Goal: Navigation & Orientation: Find specific page/section

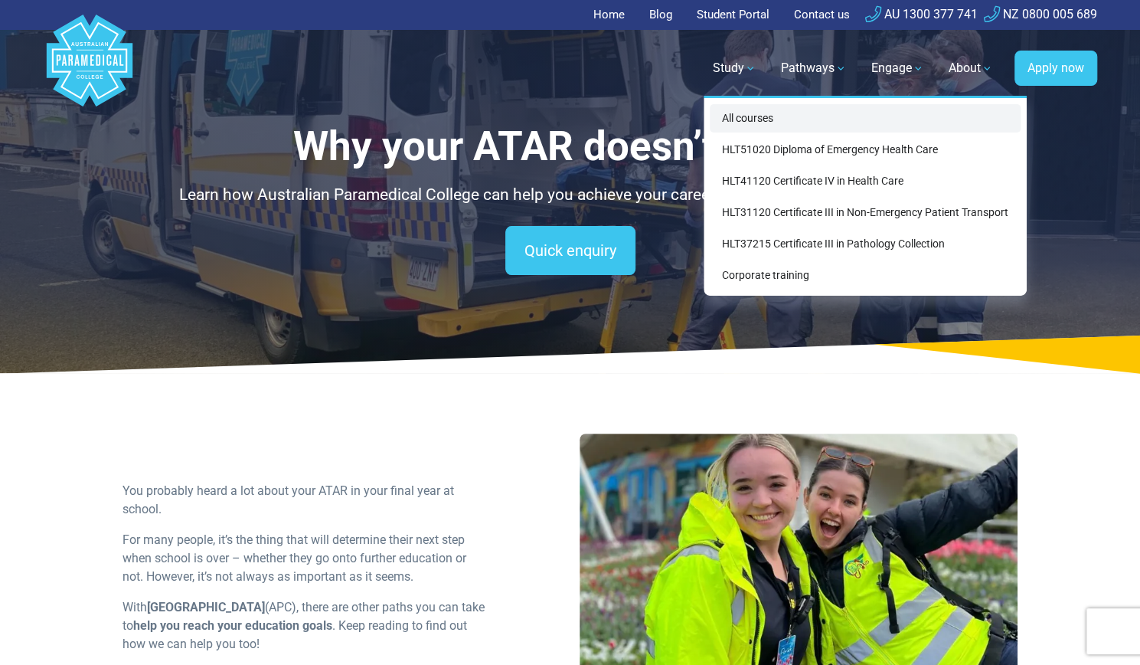
click at [743, 117] on link "All courses" at bounding box center [865, 118] width 311 height 28
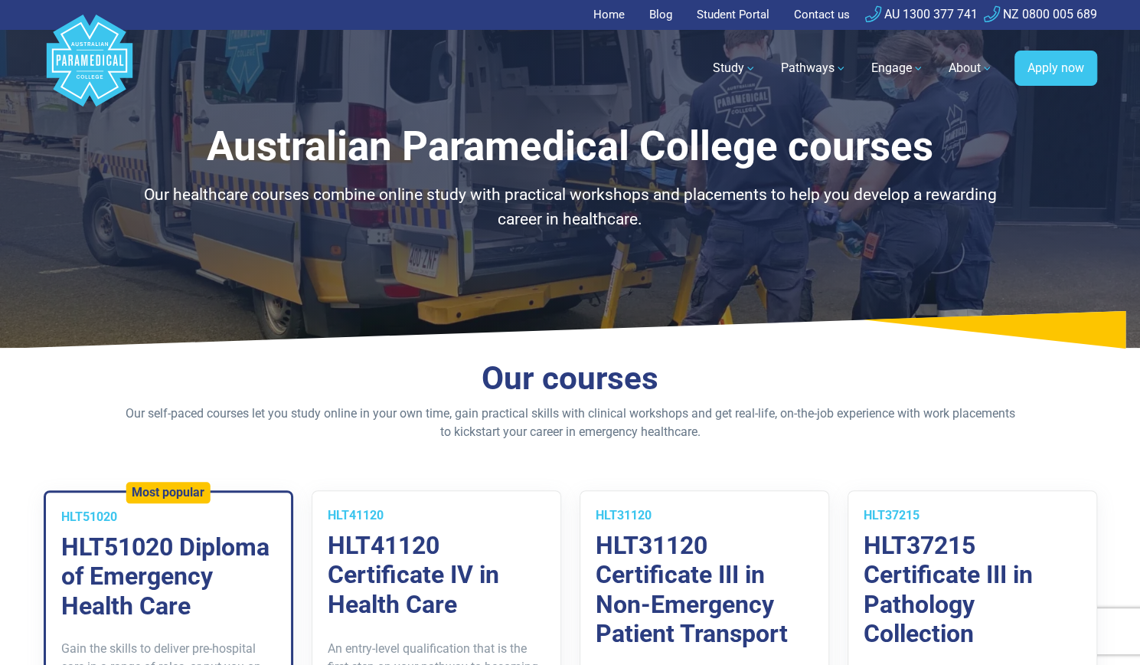
click at [602, 11] on link "Home" at bounding box center [614, 15] width 41 height 30
